Goal: Task Accomplishment & Management: Use online tool/utility

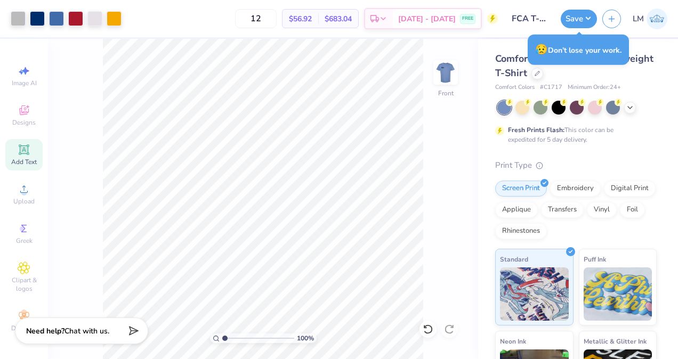
scroll to position [13, 0]
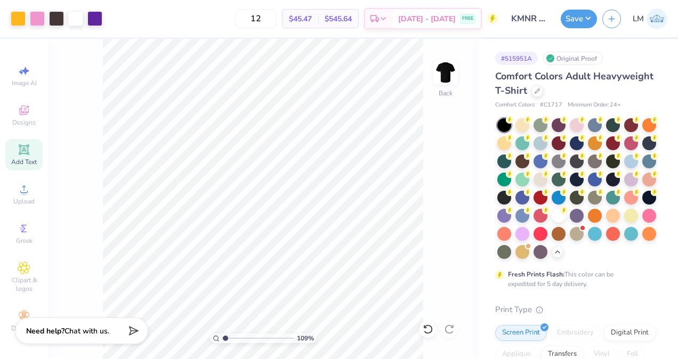
scroll to position [378, 0]
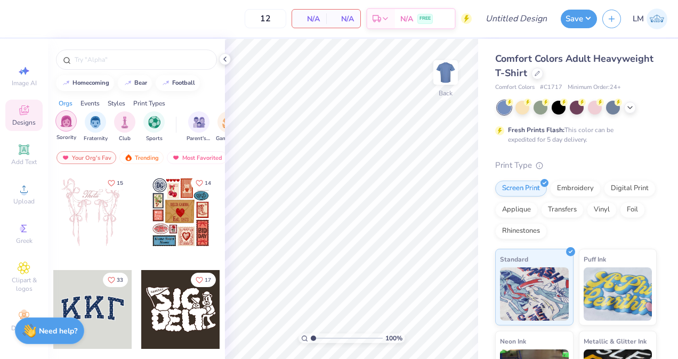
click at [62, 120] on img "filter for Sorority" at bounding box center [66, 121] width 12 height 12
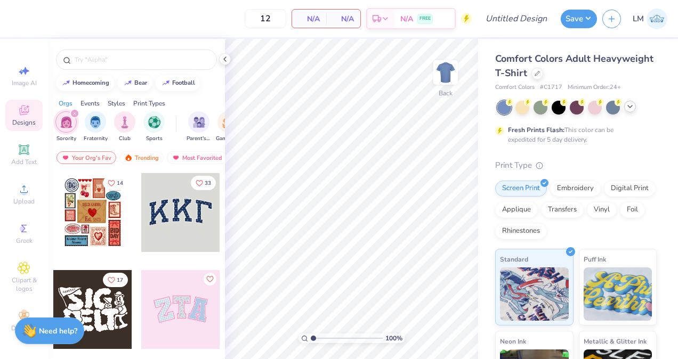
click at [629, 109] on icon at bounding box center [630, 106] width 9 height 9
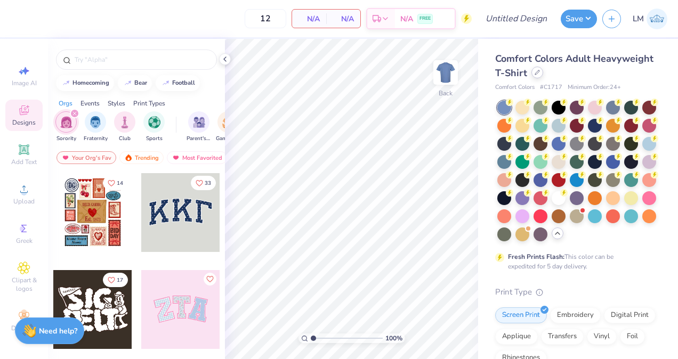
click at [543, 73] on div at bounding box center [537, 73] width 12 height 12
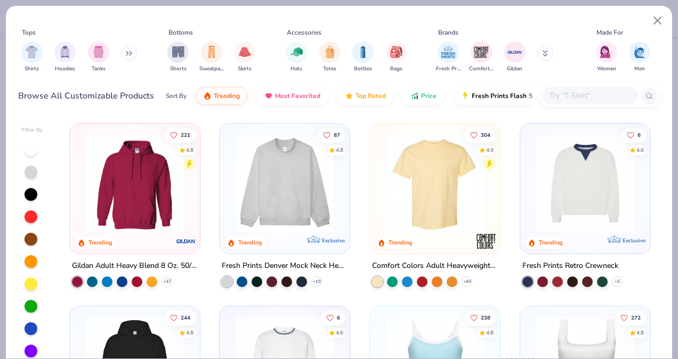
click at [278, 193] on img at bounding box center [284, 183] width 109 height 98
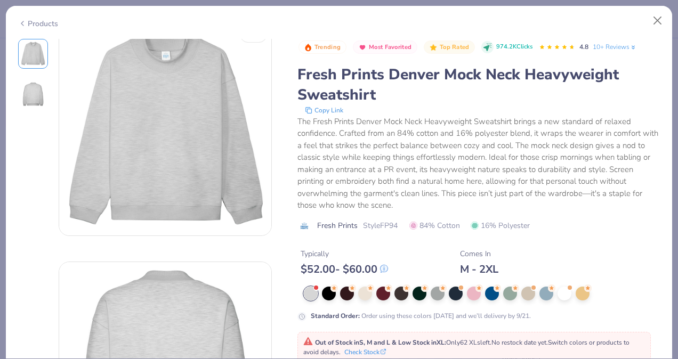
scroll to position [6, 0]
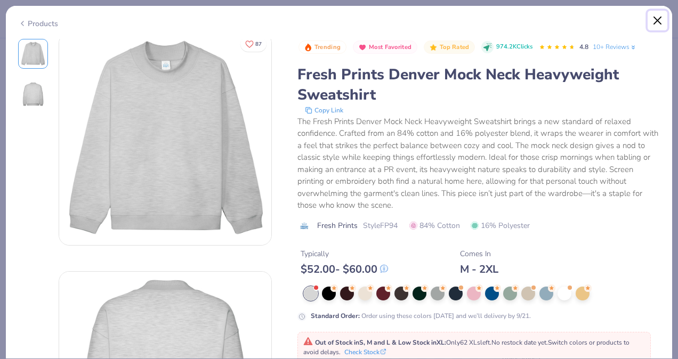
click at [660, 17] on button "Close" at bounding box center [657, 21] width 20 height 20
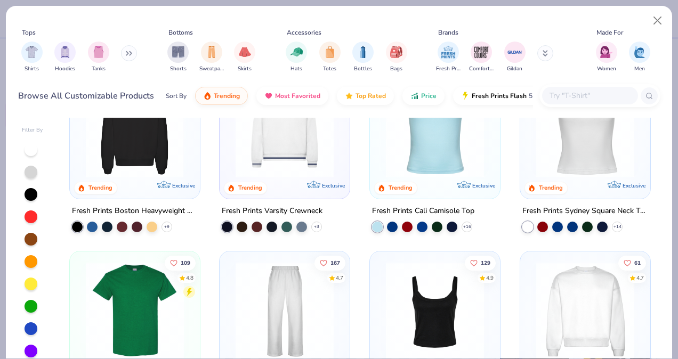
scroll to position [236, 0]
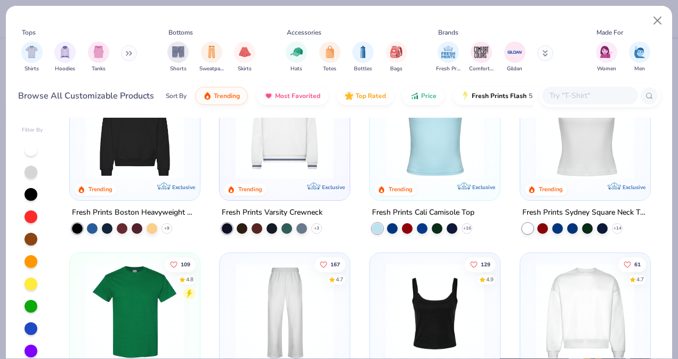
click at [137, 150] on img at bounding box center [134, 130] width 109 height 98
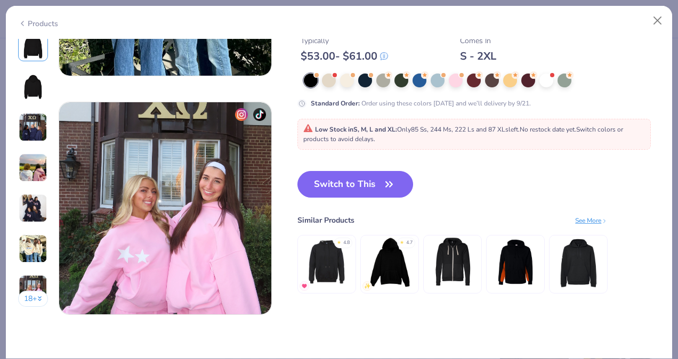
scroll to position [1365, 0]
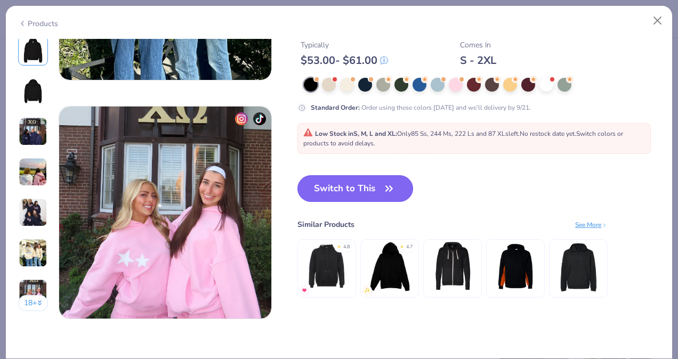
click at [366, 193] on button "Switch to This" at bounding box center [355, 188] width 116 height 27
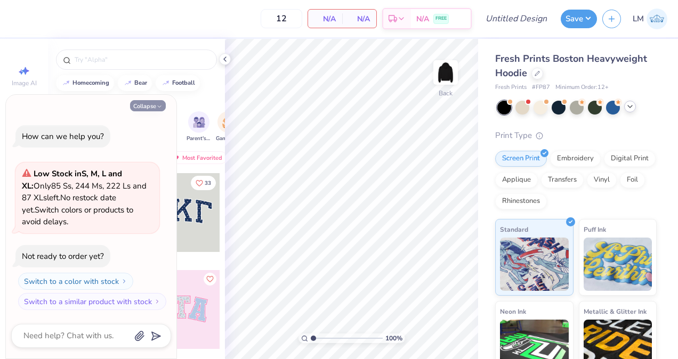
click at [148, 107] on button "Collapse" at bounding box center [148, 105] width 36 height 11
type textarea "x"
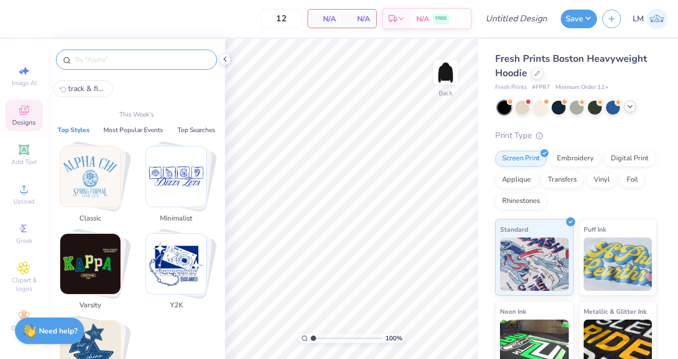
click at [134, 55] on input "text" at bounding box center [142, 59] width 136 height 11
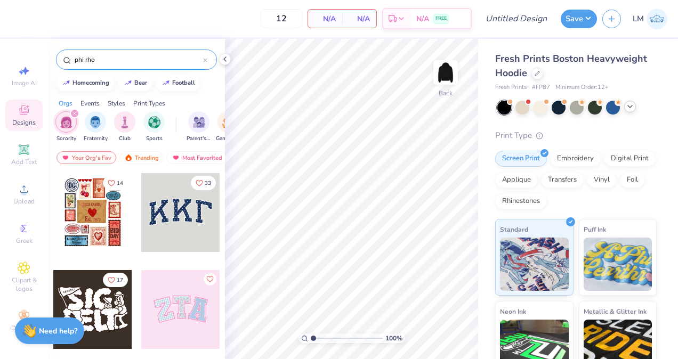
type input "phi rho"
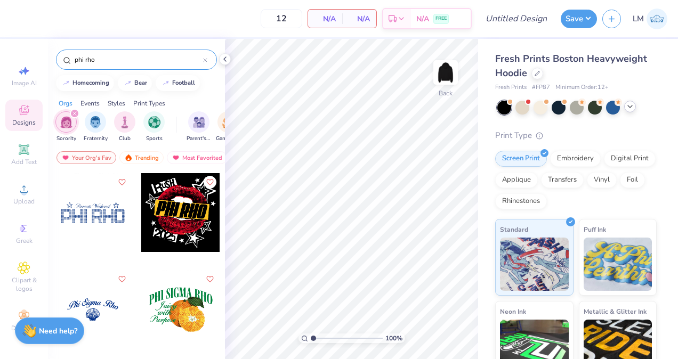
click at [96, 306] on div at bounding box center [92, 309] width 79 height 79
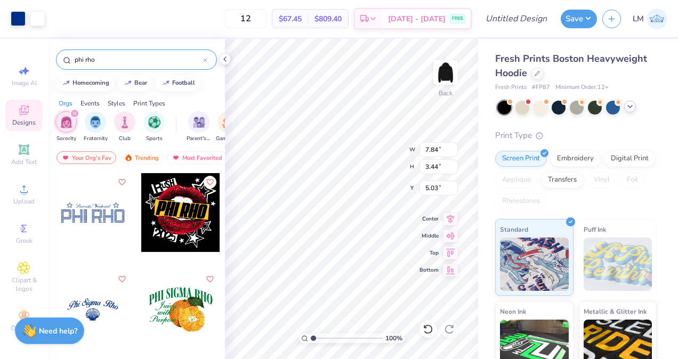
type input "5.03"
type input "10.19"
type input "4.48"
type input "4.51"
click at [518, 107] on div at bounding box center [522, 107] width 14 height 14
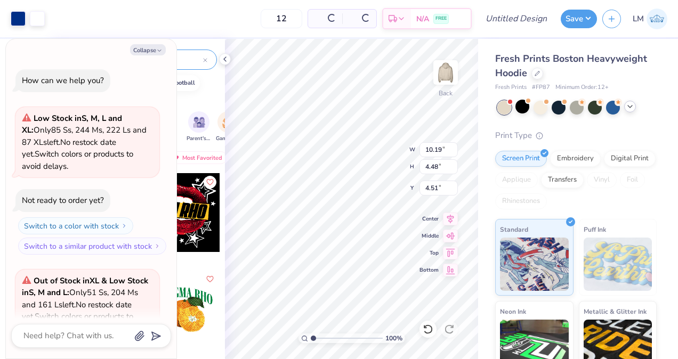
scroll to position [107, 0]
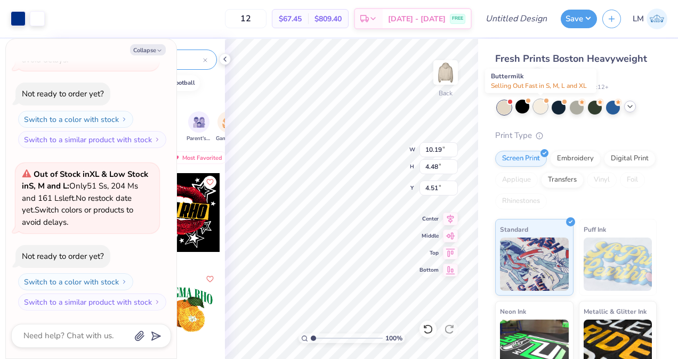
click at [538, 111] on div at bounding box center [540, 107] width 14 height 14
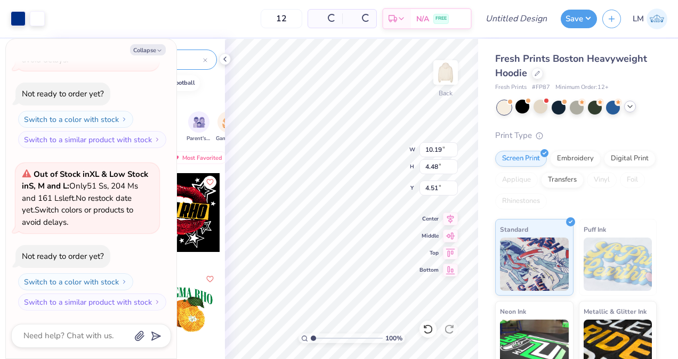
scroll to position [269, 0]
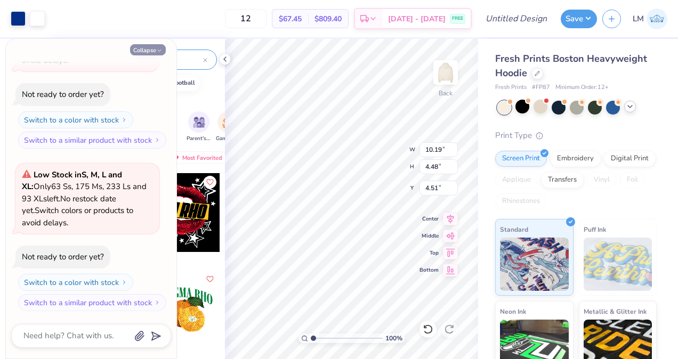
click at [160, 50] on icon "button" at bounding box center [159, 50] width 6 height 6
type textarea "x"
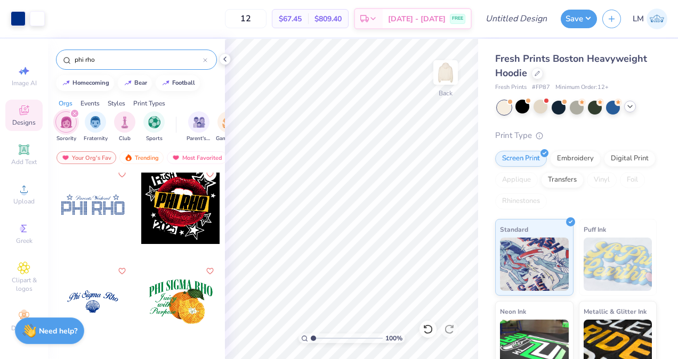
scroll to position [0, 0]
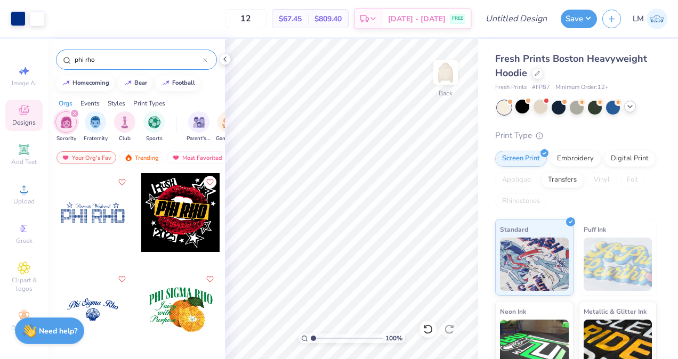
click at [205, 60] on icon at bounding box center [205, 60] width 3 height 3
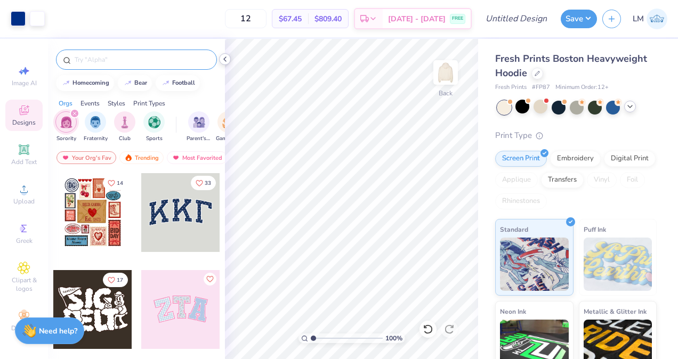
click at [225, 60] on icon at bounding box center [225, 59] width 9 height 9
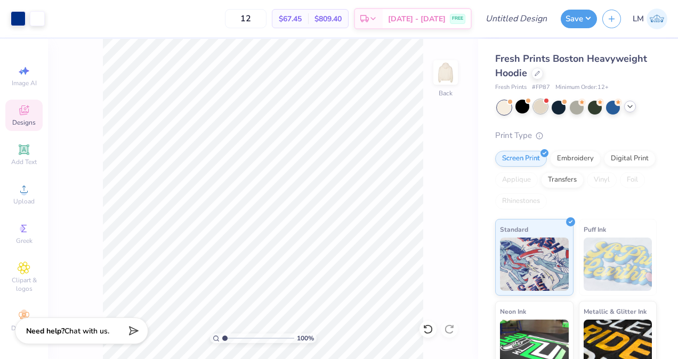
click at [538, 111] on div at bounding box center [540, 107] width 14 height 14
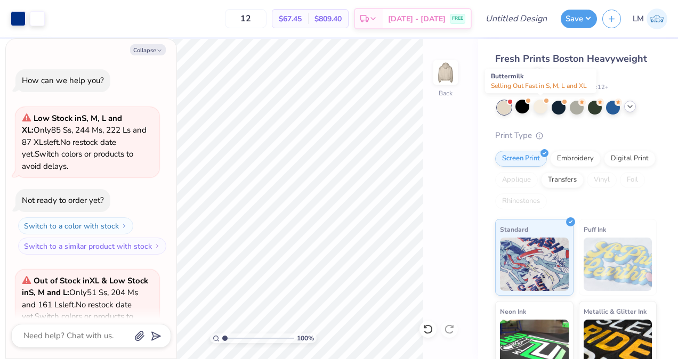
scroll to position [432, 0]
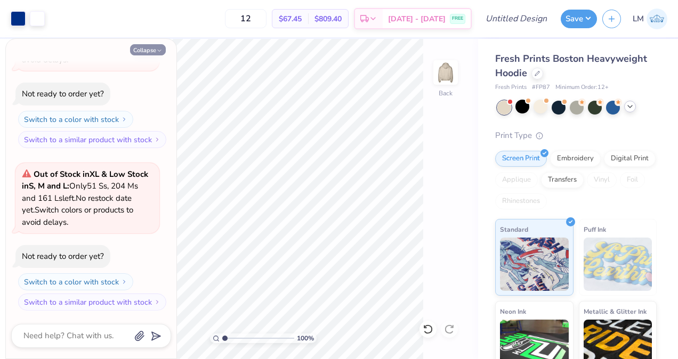
click at [152, 52] on button "Collapse" at bounding box center [148, 49] width 36 height 11
type textarea "x"
